Goal: Find specific page/section

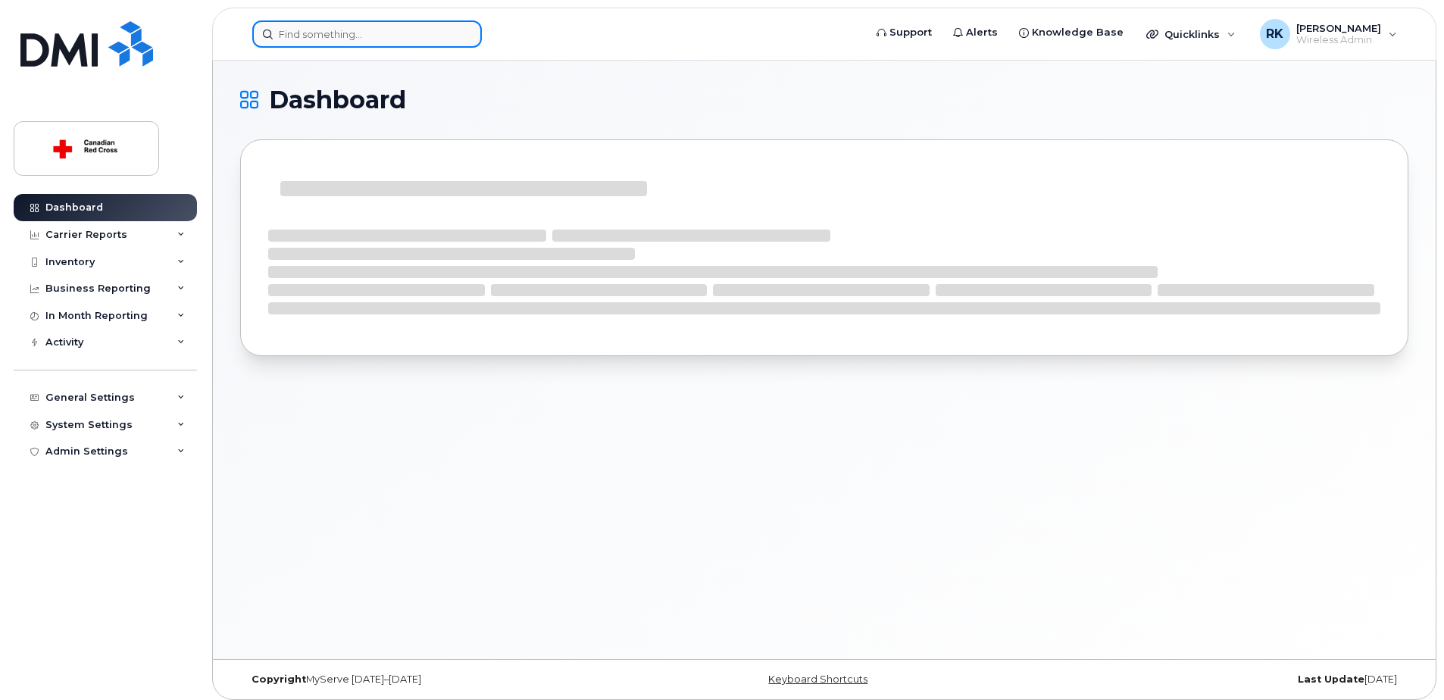
click at [358, 30] on input at bounding box center [367, 33] width 230 height 27
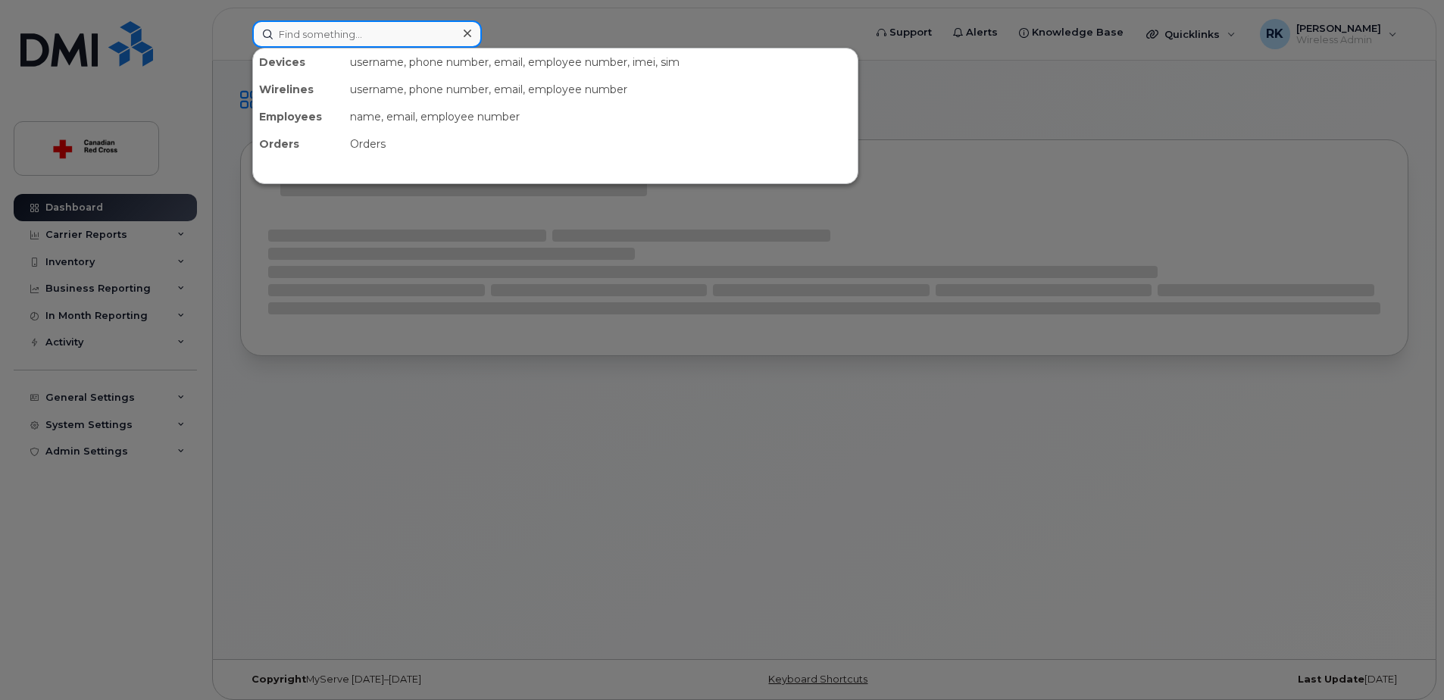
paste input "431-275-6592"
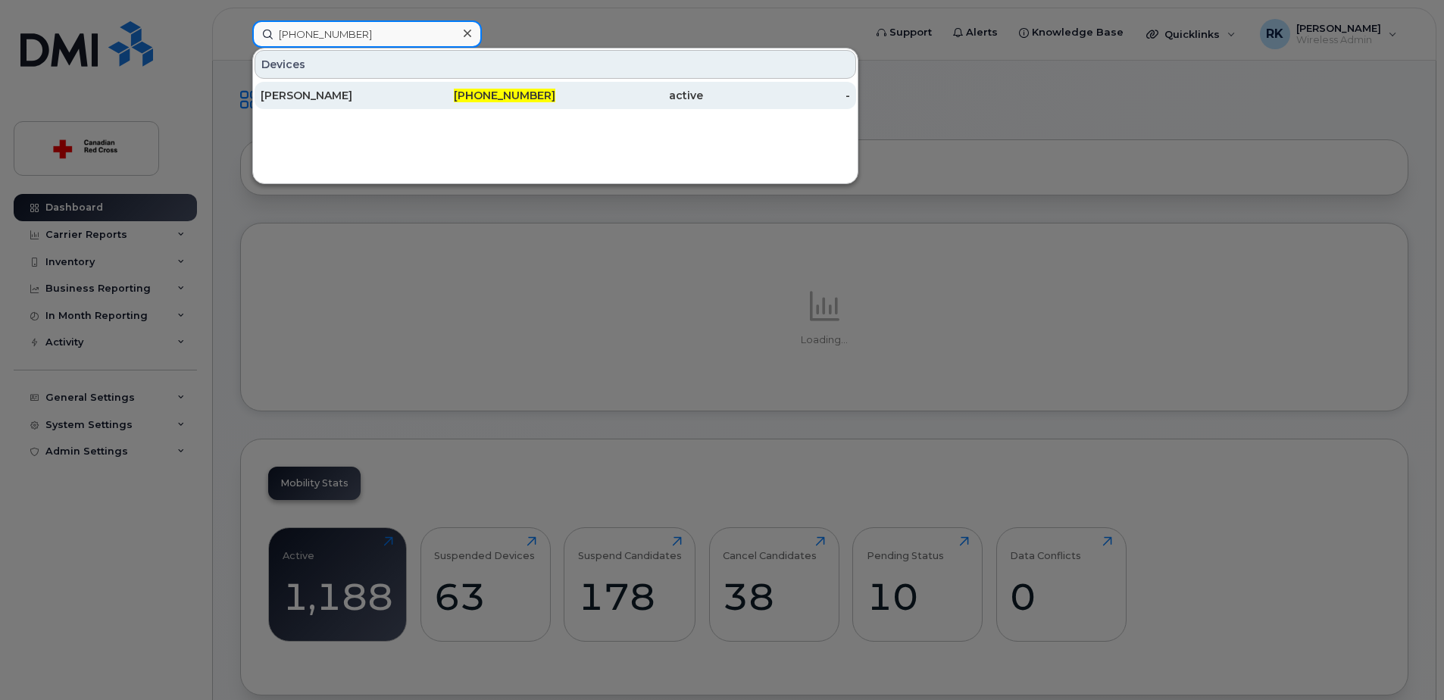
type input "431-275-6592"
click at [360, 93] on div "[PERSON_NAME]" at bounding box center [335, 95] width 148 height 15
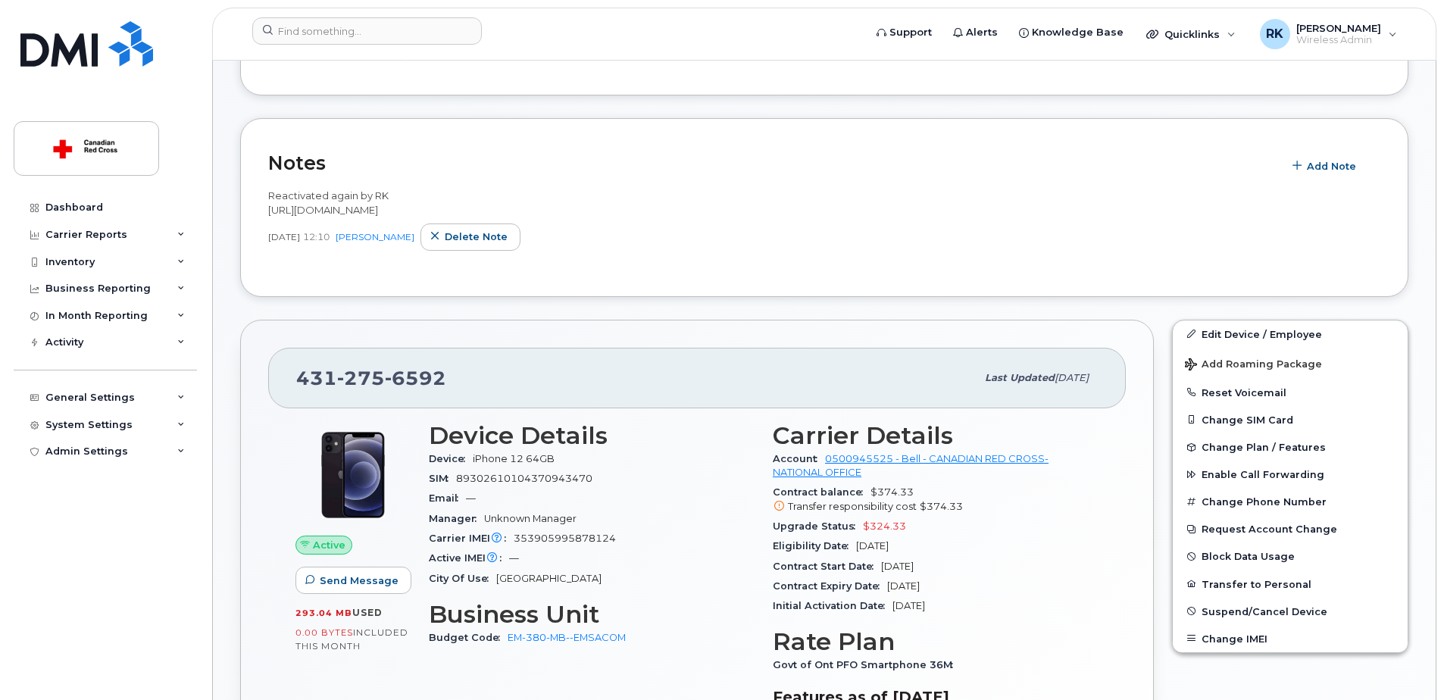
scroll to position [227, 0]
